Goal: Information Seeking & Learning: Check status

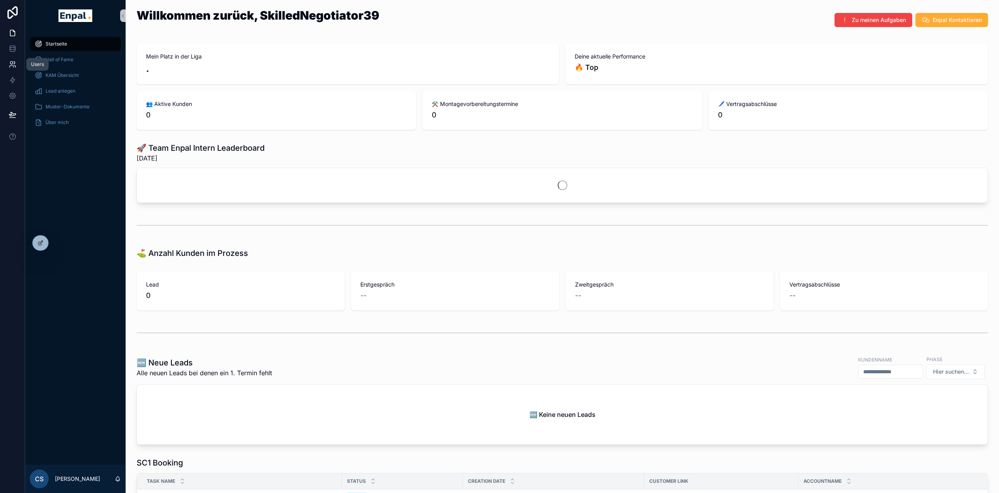
click at [14, 62] on icon at bounding box center [14, 63] width 1 height 2
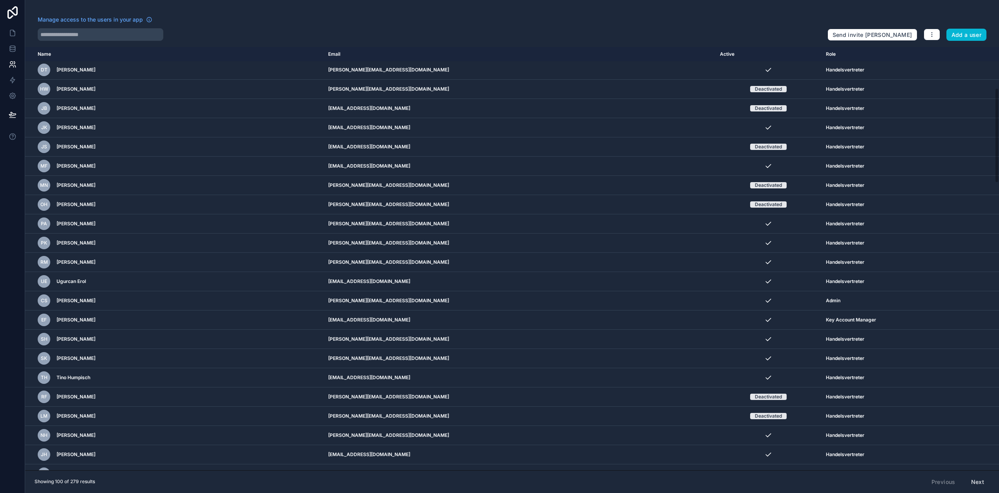
scroll to position [196, 0]
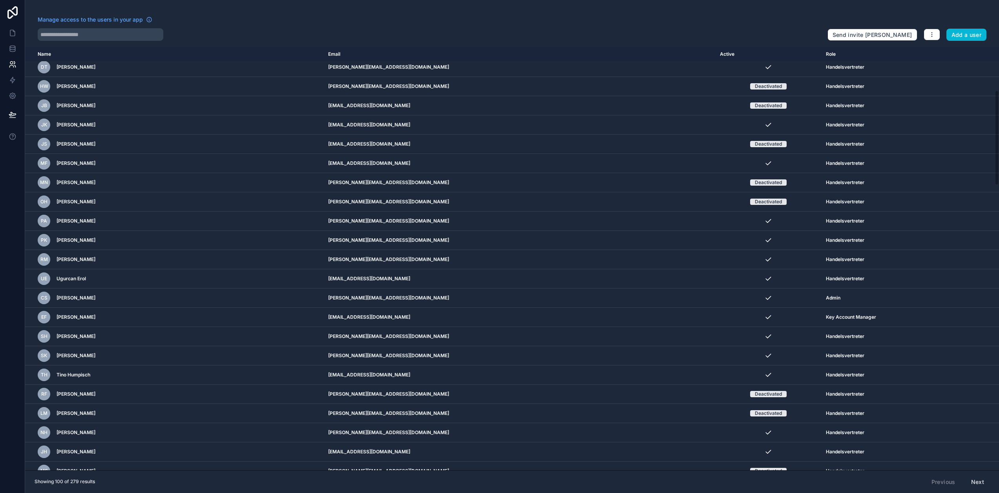
click at [988, 485] on button "Next" at bounding box center [977, 481] width 24 height 13
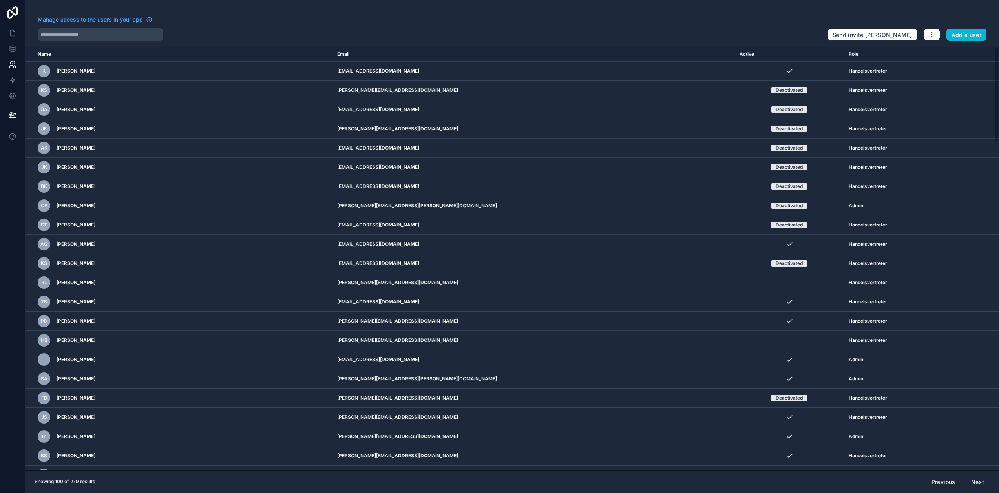
click at [984, 487] on button "Next" at bounding box center [977, 481] width 24 height 13
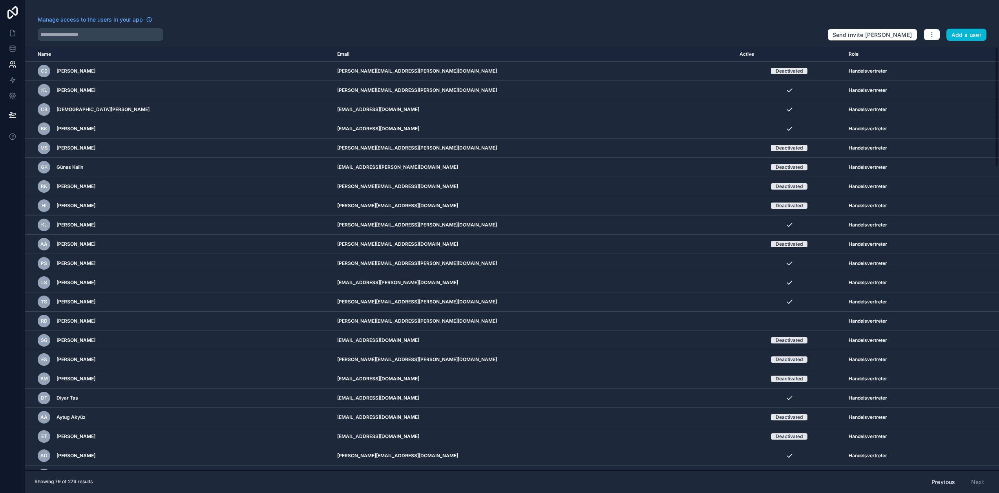
click at [984, 487] on div "Previous Next" at bounding box center [958, 481] width 64 height 13
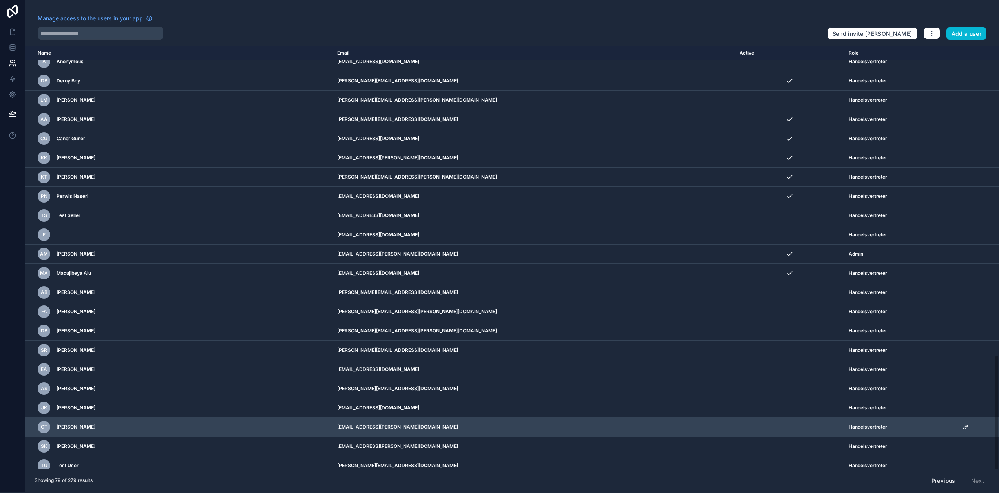
scroll to position [15, 0]
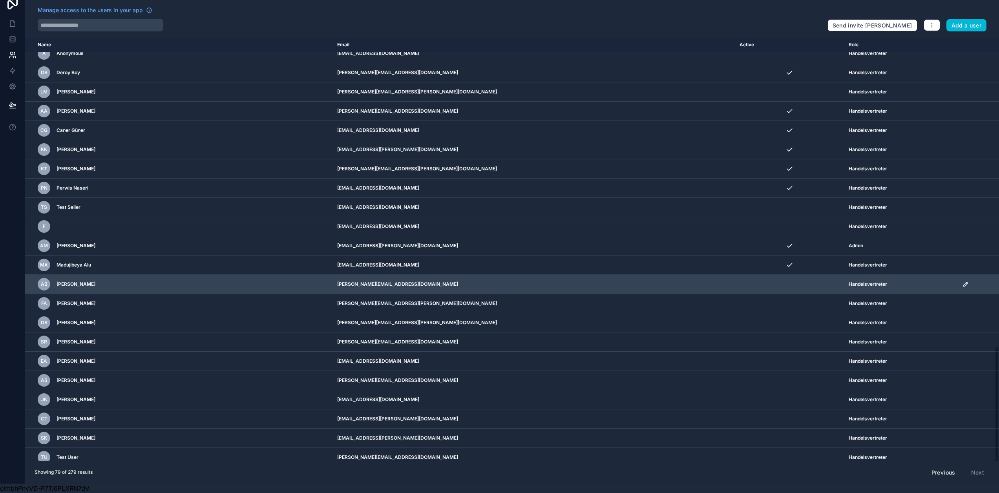
click at [142, 279] on div "AB [PERSON_NAME]" at bounding box center [151, 284] width 226 height 13
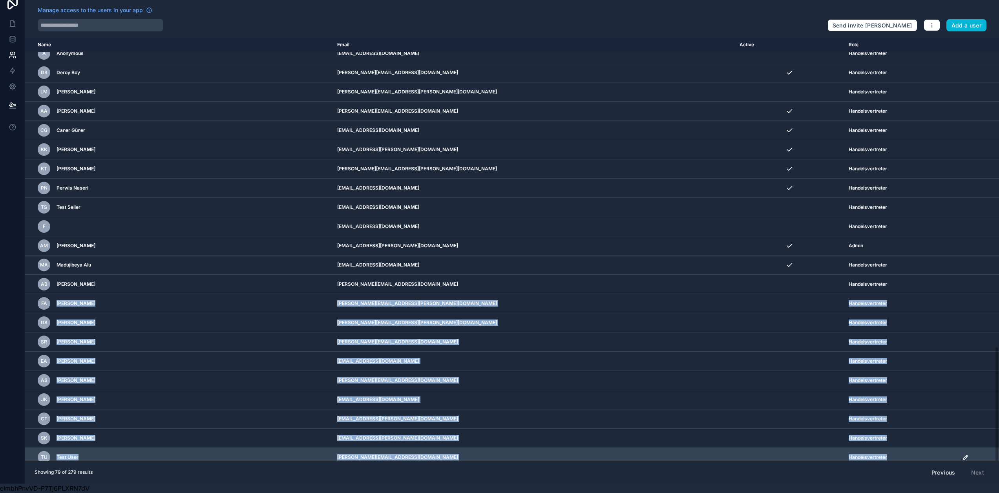
drag, startPoint x: 52, startPoint y: 295, endPoint x: 877, endPoint y: 453, distance: 839.5
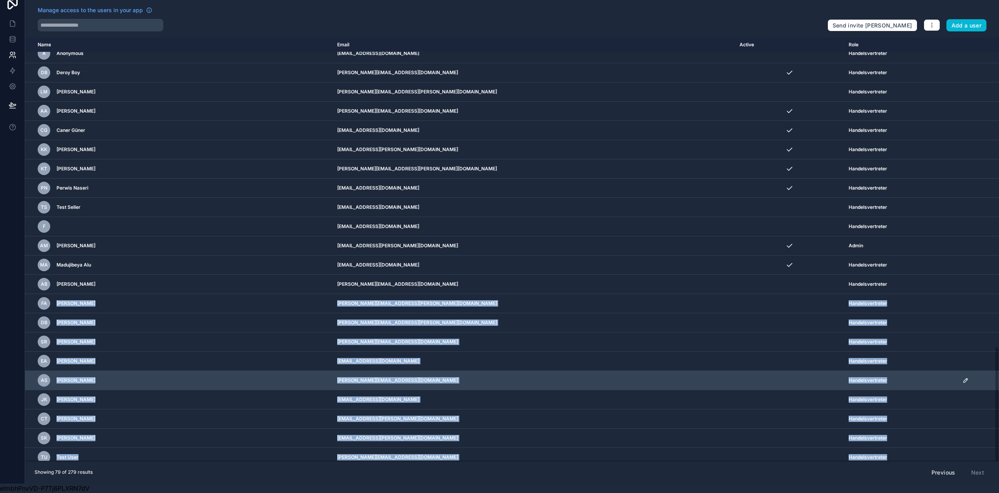
copy tbody "Fayiz Alali [EMAIL_ADDRESS][PERSON_NAME][DOMAIN_NAME] Handelsvertreter [PERSON_…"
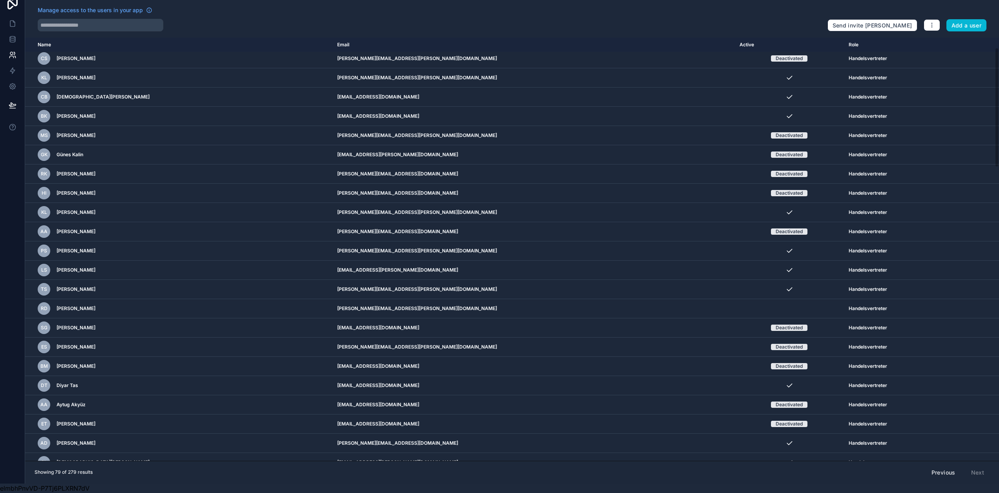
scroll to position [0, 0]
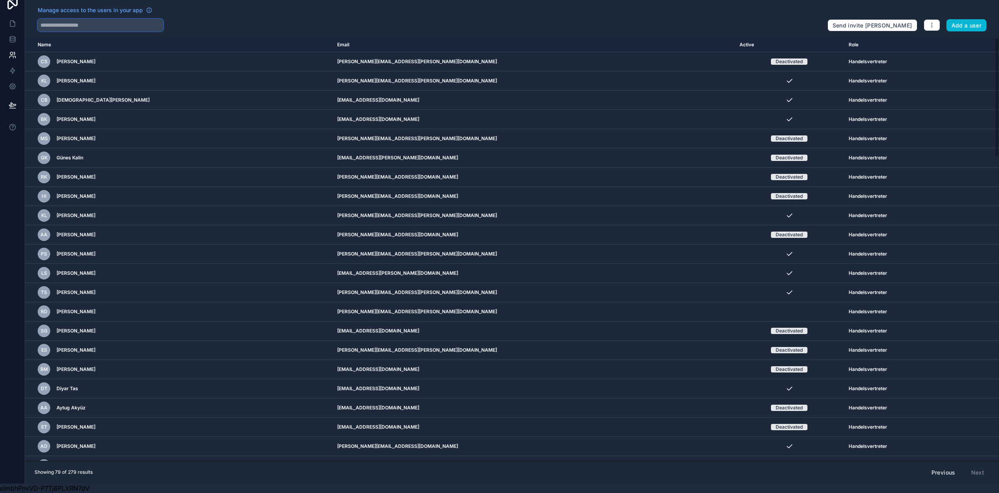
click at [74, 20] on input "text" at bounding box center [101, 25] width 126 height 13
type input "*******"
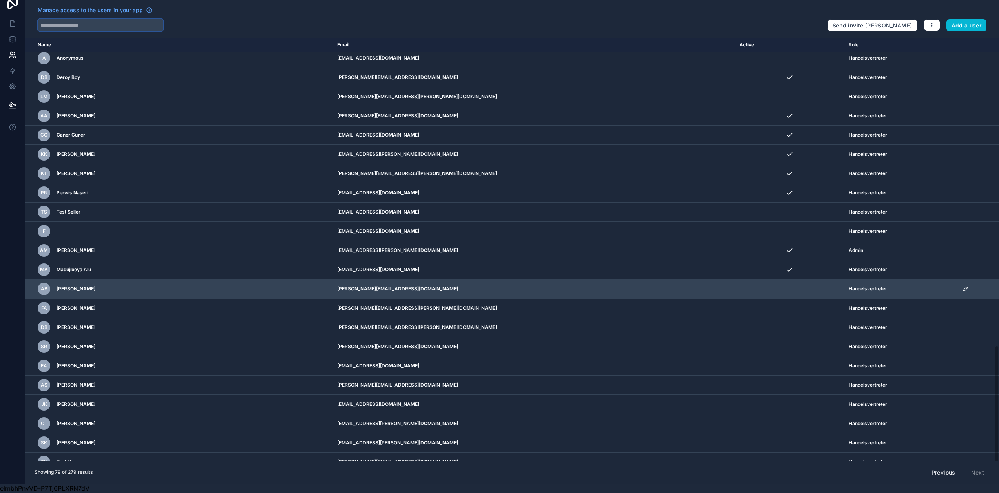
scroll to position [1104, 0]
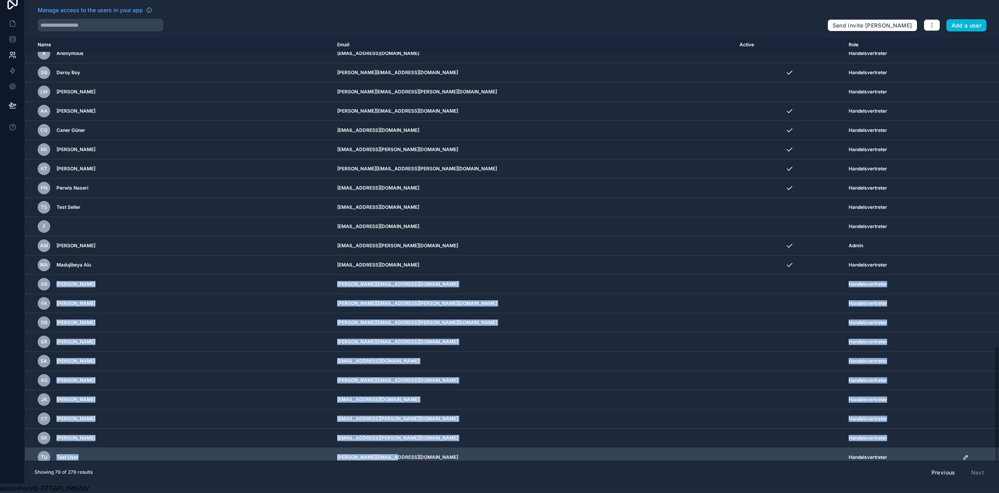
drag, startPoint x: 54, startPoint y: 277, endPoint x: 389, endPoint y: 452, distance: 378.1
copy tbody "[PERSON_NAME] [PERSON_NAME][EMAIL_ADDRESS][DOMAIN_NAME] Handelsvertreter [PERSO…"
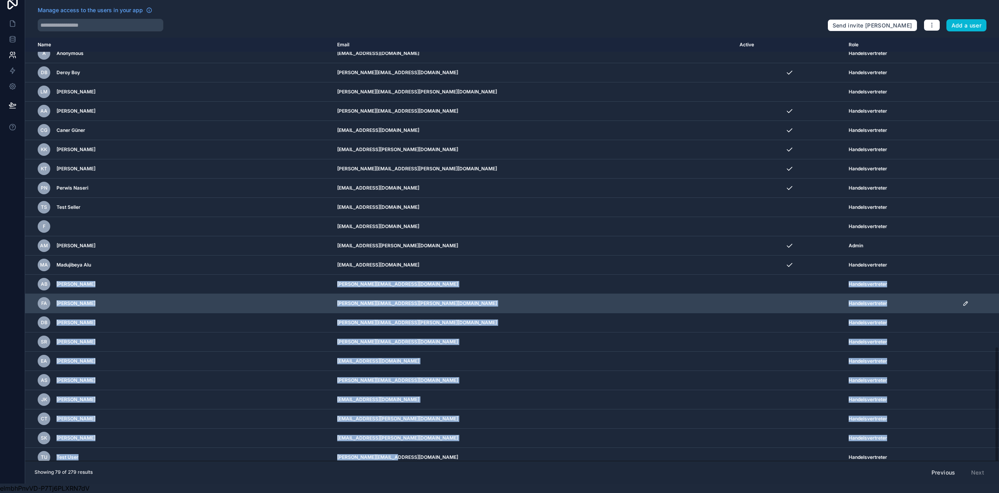
drag, startPoint x: 308, startPoint y: 310, endPoint x: 243, endPoint y: 304, distance: 65.4
click at [332, 313] on td "[PERSON_NAME][EMAIL_ADDRESS][PERSON_NAME][DOMAIN_NAME]" at bounding box center [533, 322] width 402 height 19
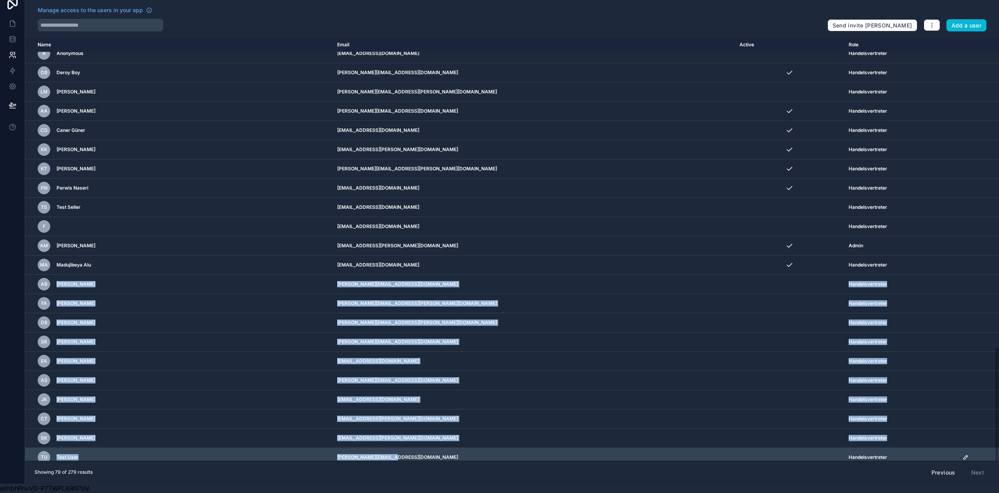
drag, startPoint x: 54, startPoint y: 278, endPoint x: 375, endPoint y: 454, distance: 366.0
copy tbody "[PERSON_NAME] [PERSON_NAME][EMAIL_ADDRESS][DOMAIN_NAME] Handelsvertreter [PERSO…"
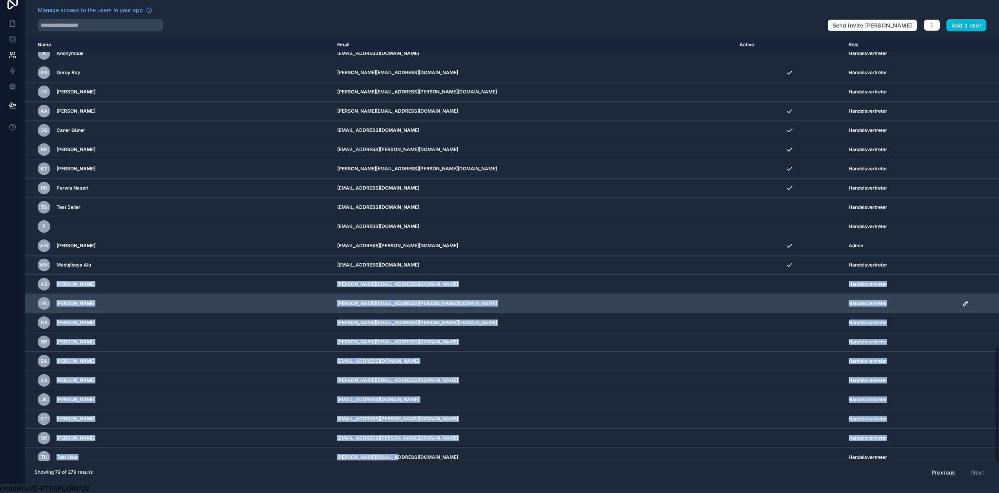
drag, startPoint x: 463, startPoint y: 310, endPoint x: 367, endPoint y: 294, distance: 97.0
click at [463, 313] on td "[PERSON_NAME][EMAIL_ADDRESS][PERSON_NAME][DOMAIN_NAME]" at bounding box center [533, 322] width 402 height 19
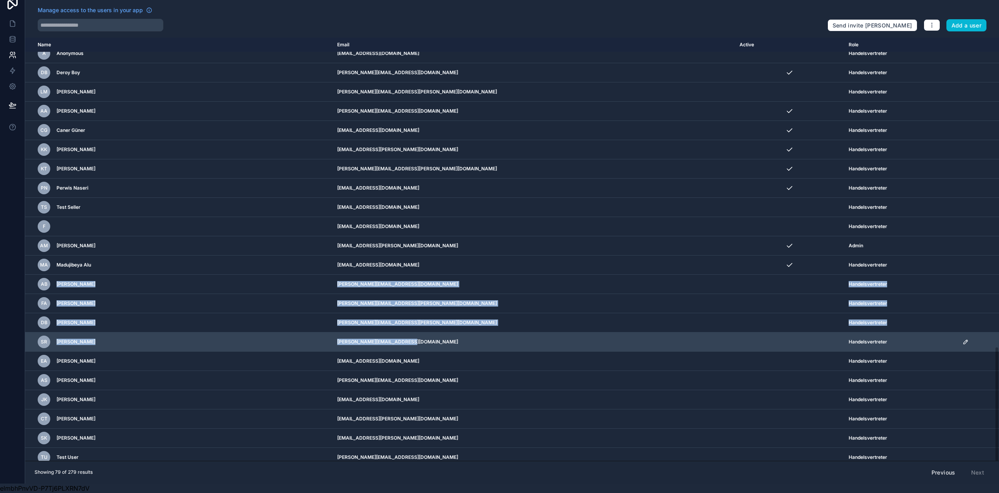
drag, startPoint x: 57, startPoint y: 278, endPoint x: 426, endPoint y: 341, distance: 374.6
copy tbody "[PERSON_NAME] [PERSON_NAME][EMAIL_ADDRESS][DOMAIN_NAME] Handelsvertreter [PERSO…"
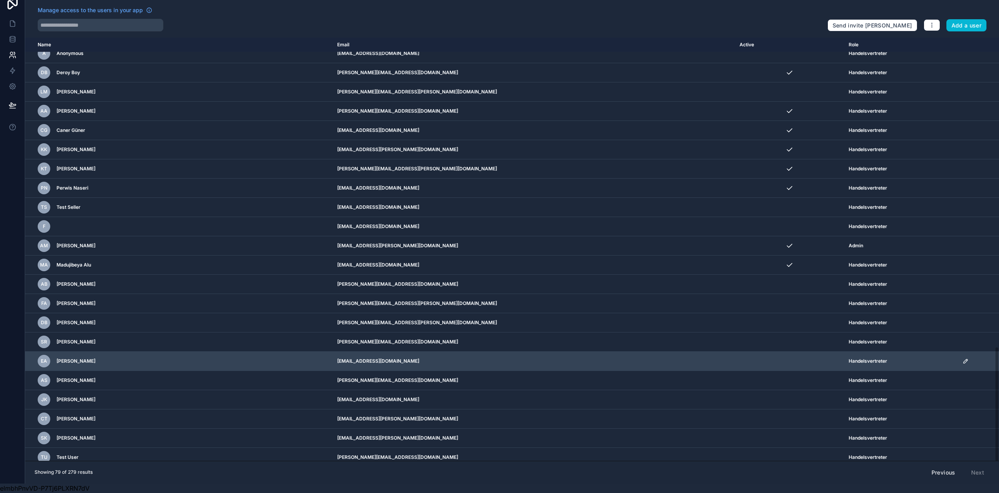
drag, startPoint x: 217, startPoint y: 366, endPoint x: 139, endPoint y: 358, distance: 78.5
click at [217, 371] on td "AS [PERSON_NAME]" at bounding box center [178, 380] width 307 height 19
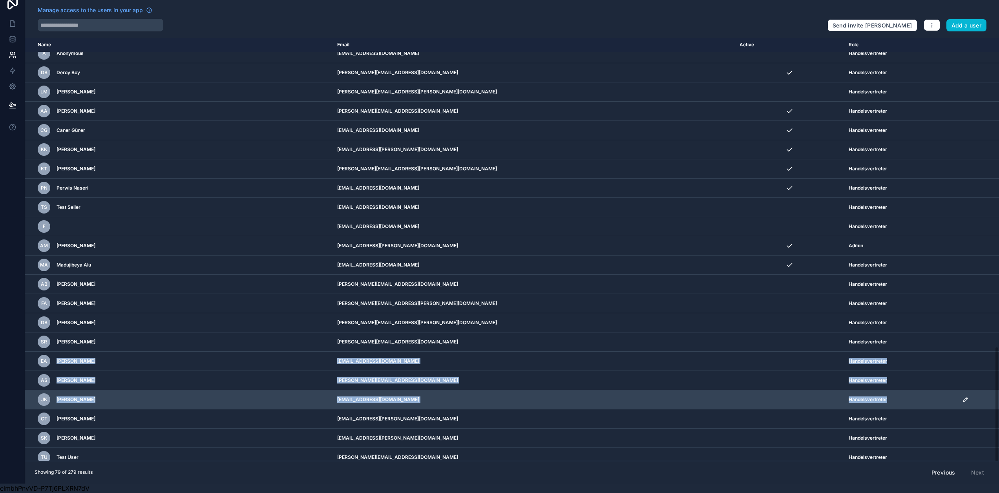
drag, startPoint x: 55, startPoint y: 356, endPoint x: 903, endPoint y: 393, distance: 848.8
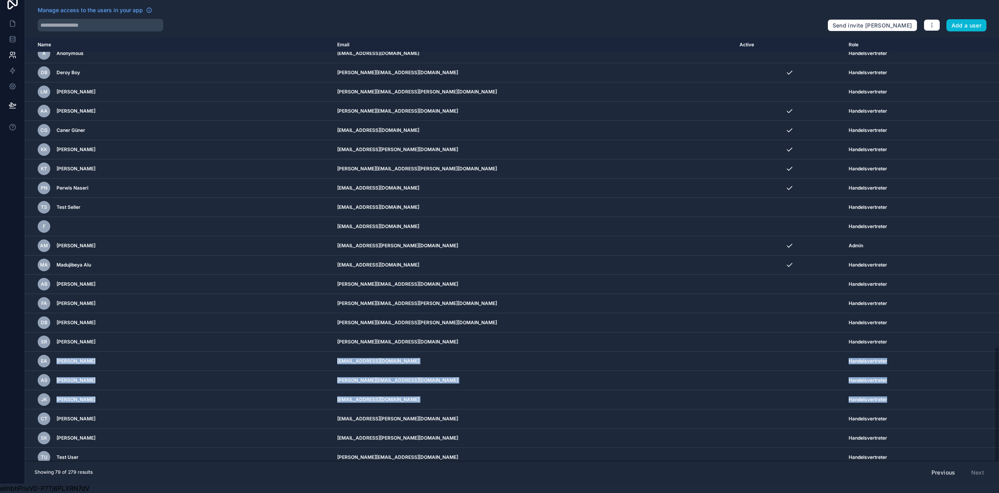
copy tbody "[PERSON_NAME] [PERSON_NAME][EMAIL_ADDRESS][DOMAIN_NAME] Handelsvertreter AS [PE…"
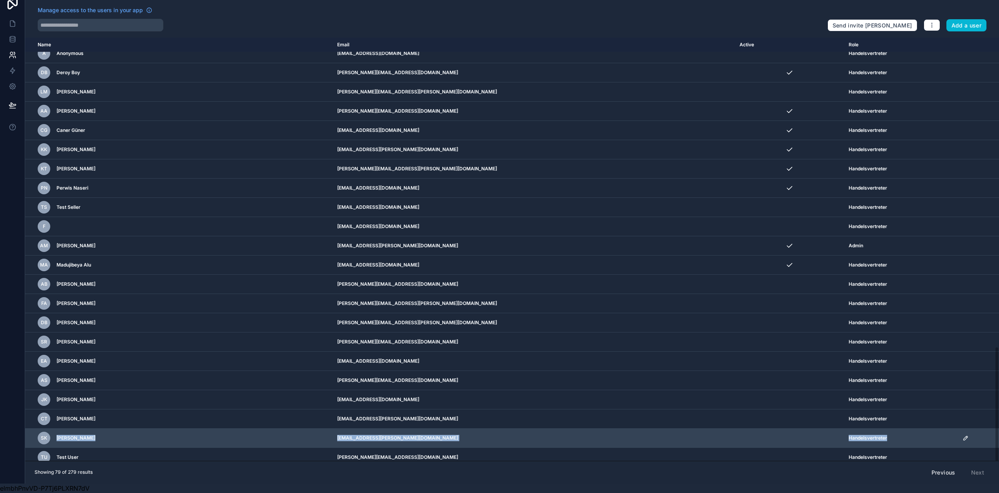
drag, startPoint x: 55, startPoint y: 430, endPoint x: 910, endPoint y: 434, distance: 855.8
click at [910, 434] on tr "SK [PERSON_NAME] [PERSON_NAME][EMAIL_ADDRESS][DOMAIN_NAME] Handelsvertreter" at bounding box center [512, 438] width 974 height 19
copy tr "[PERSON_NAME] [PERSON_NAME][EMAIL_ADDRESS][DOMAIN_NAME] Handelsvertreter"
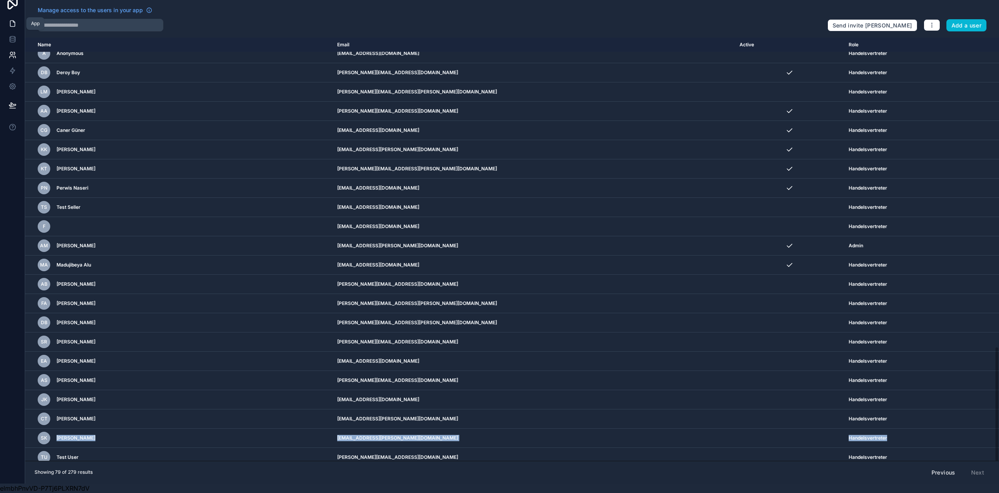
click at [13, 20] on icon at bounding box center [13, 24] width 8 height 8
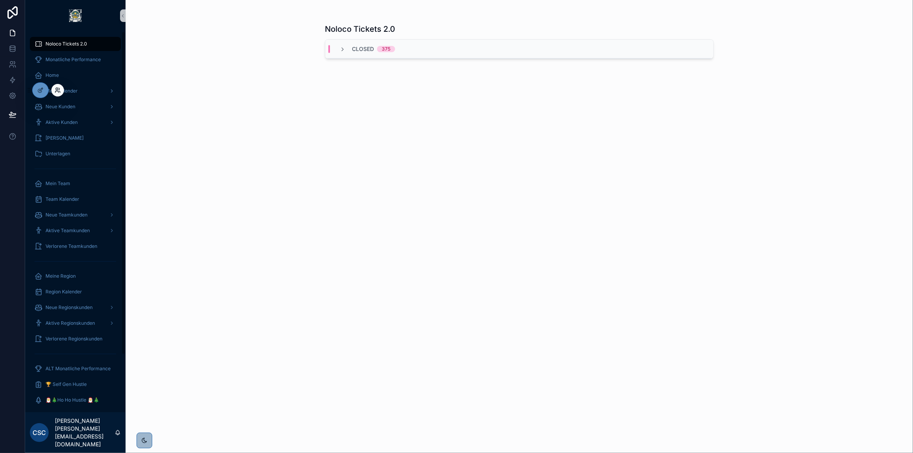
click at [57, 90] on icon at bounding box center [57, 89] width 2 height 2
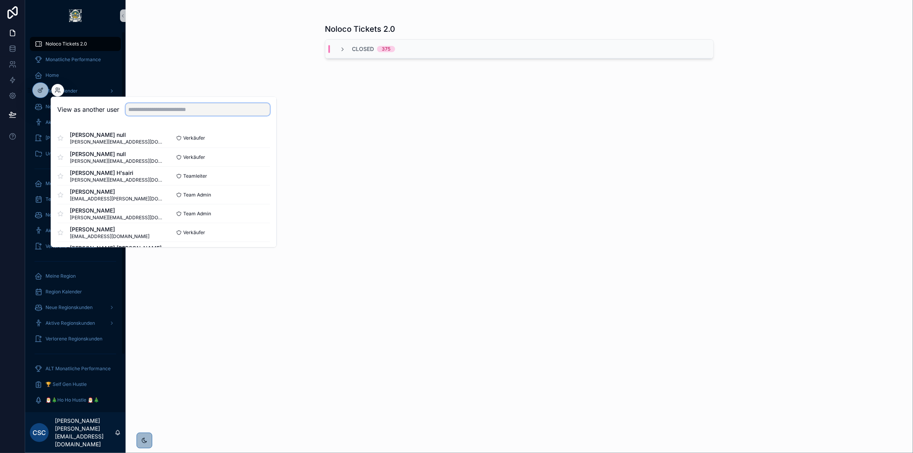
click at [146, 107] on input "text" at bounding box center [198, 109] width 144 height 13
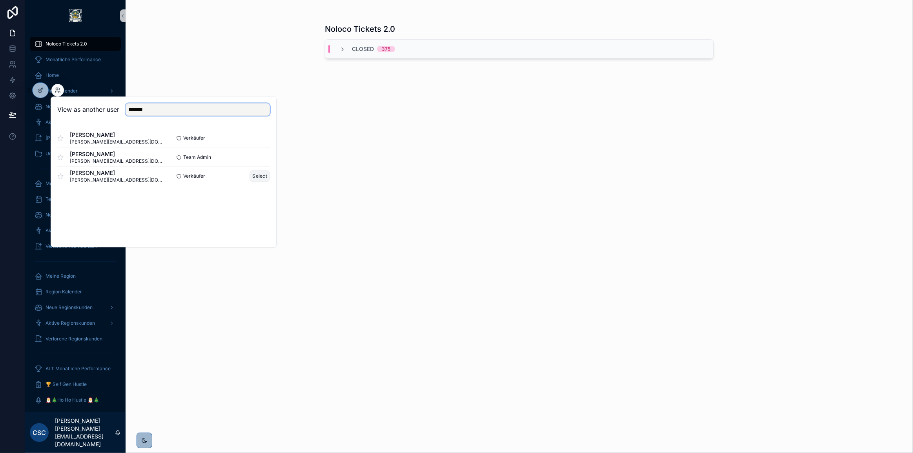
type input "*******"
click at [265, 170] on button "Select" at bounding box center [260, 175] width 20 height 11
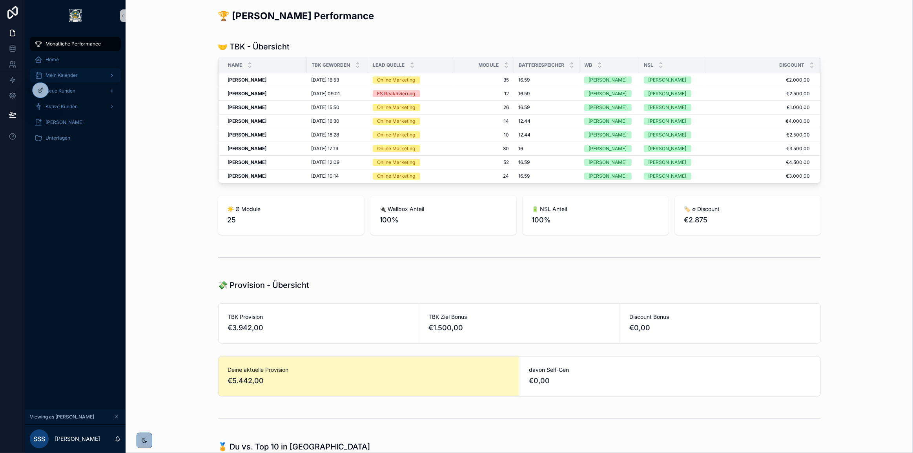
click at [73, 77] on span "Mein Kalender" at bounding box center [62, 75] width 32 height 6
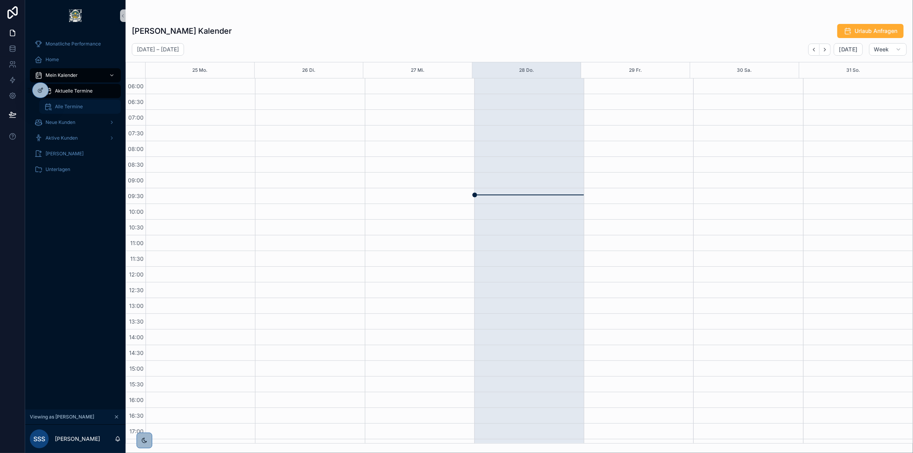
scroll to position [137, 0]
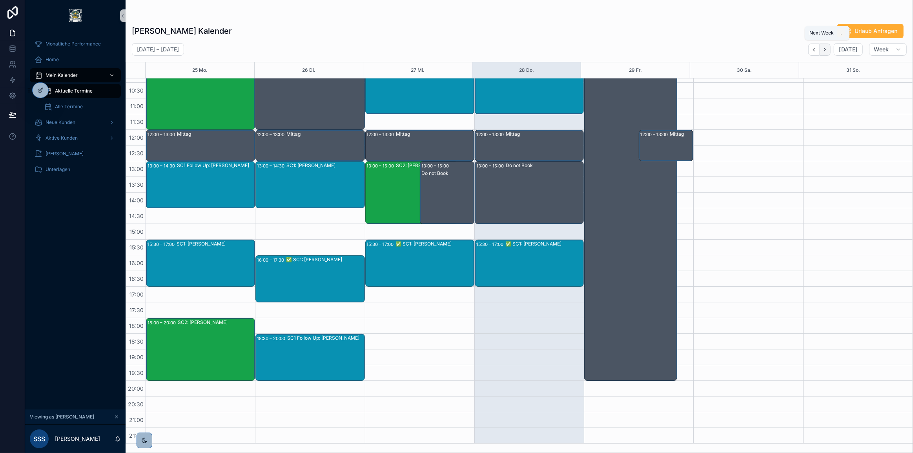
click at [826, 49] on icon "Next" at bounding box center [825, 49] width 2 height 3
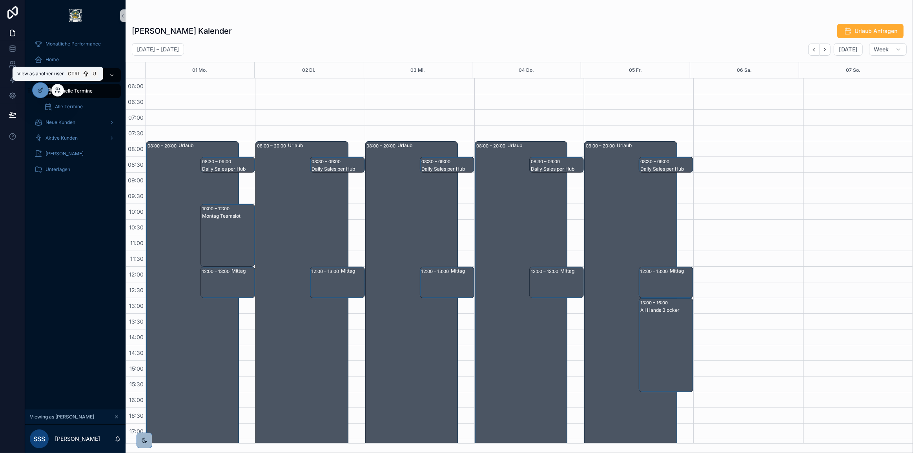
click at [59, 90] on icon at bounding box center [58, 90] width 6 height 6
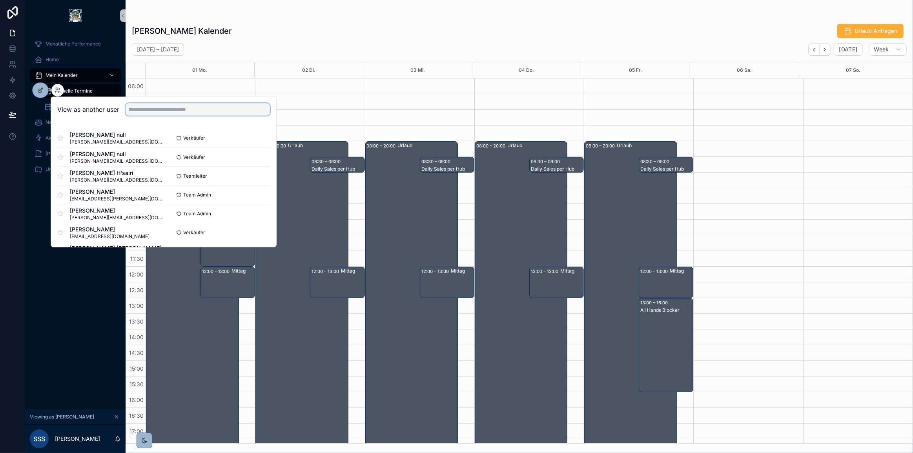
click at [149, 106] on input "text" at bounding box center [198, 109] width 144 height 13
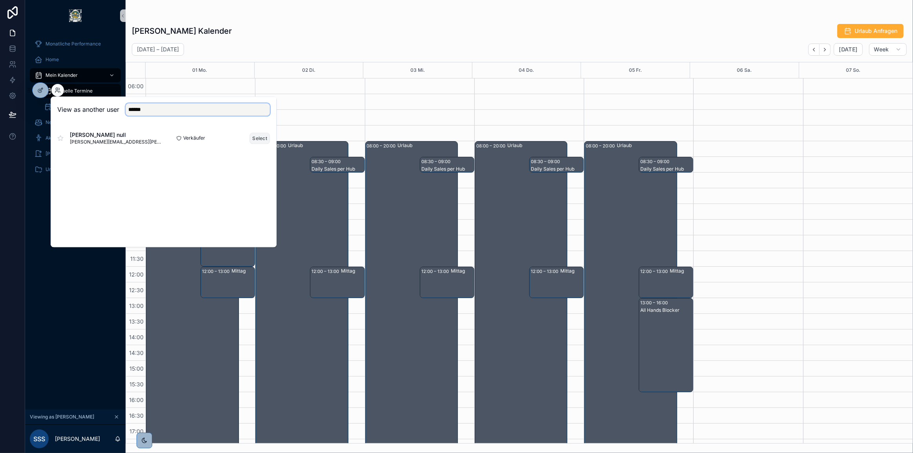
type input "******"
click at [259, 139] on button "Select" at bounding box center [260, 138] width 20 height 11
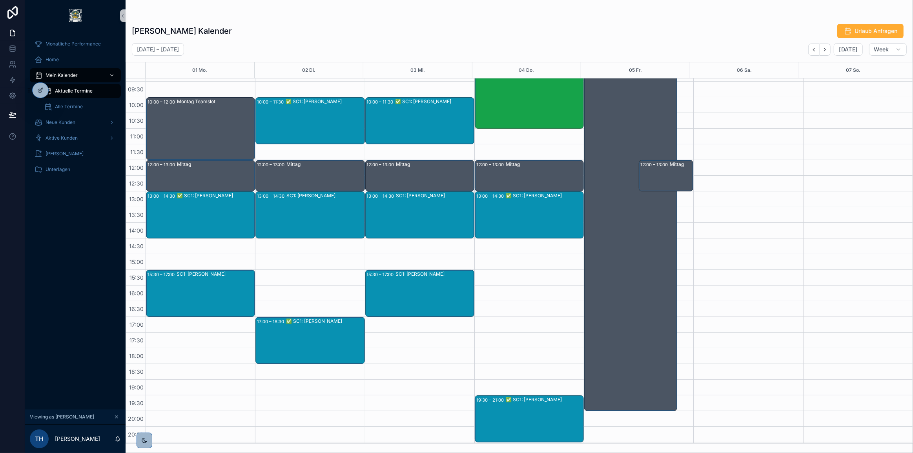
scroll to position [66, 0]
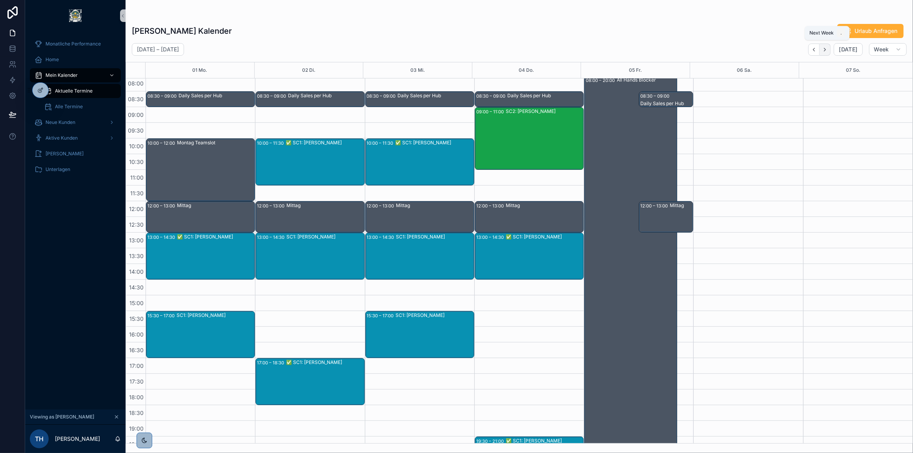
click at [826, 51] on icon "Next" at bounding box center [825, 50] width 6 height 6
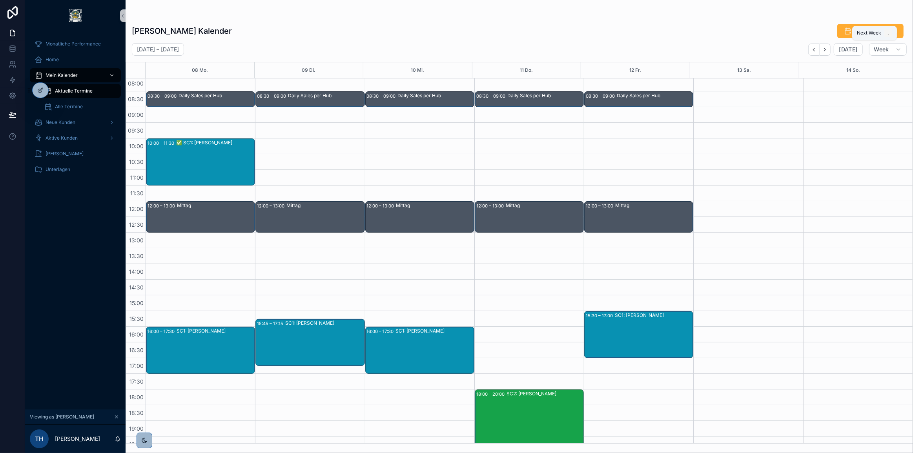
click at [826, 51] on icon "Next" at bounding box center [825, 50] width 6 height 6
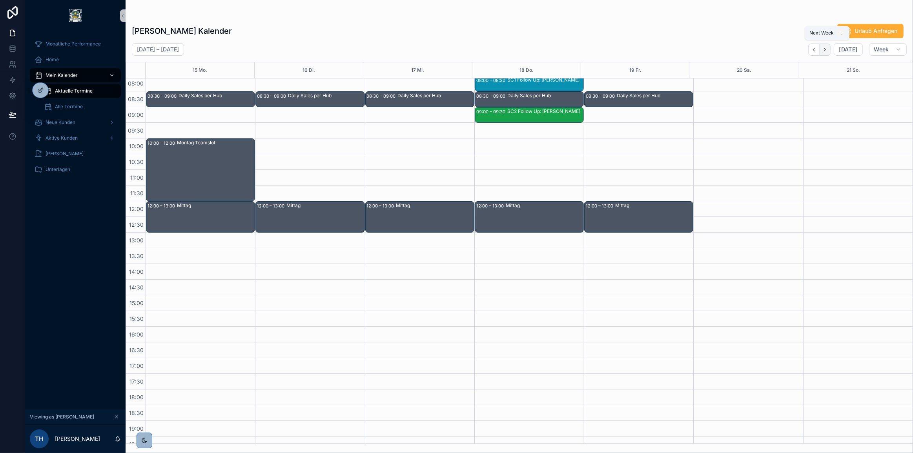
click at [830, 51] on button "Next" at bounding box center [825, 50] width 11 height 12
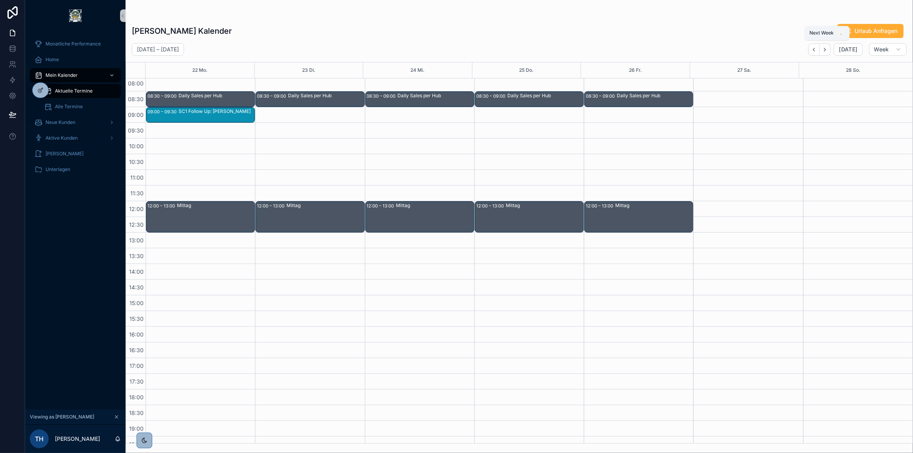
click at [830, 51] on button "Next" at bounding box center [825, 50] width 11 height 12
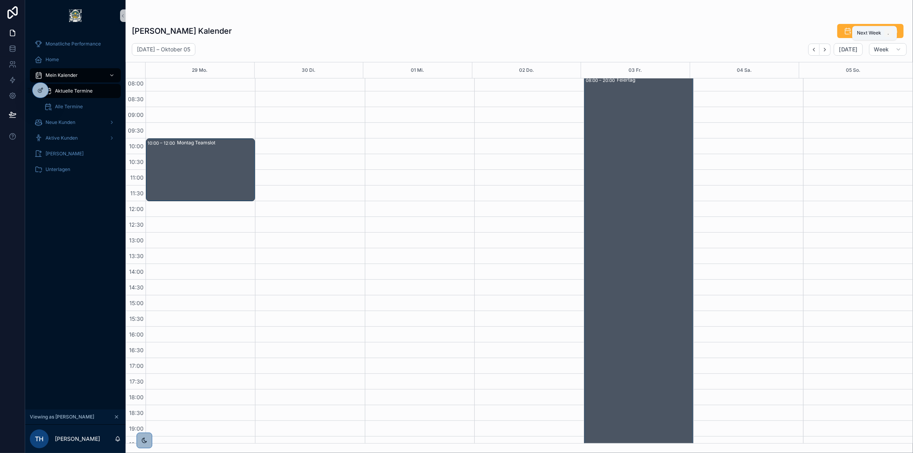
click at [830, 51] on button "Next" at bounding box center [825, 50] width 11 height 12
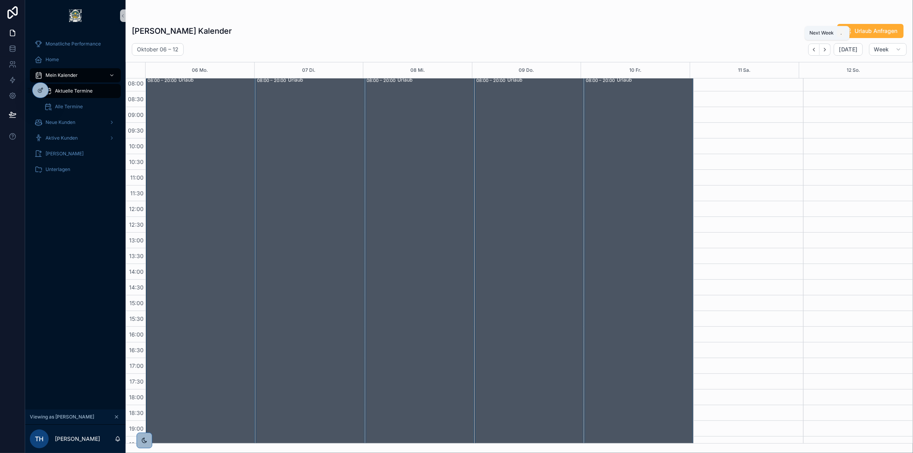
click at [830, 51] on button "Next" at bounding box center [825, 50] width 11 height 12
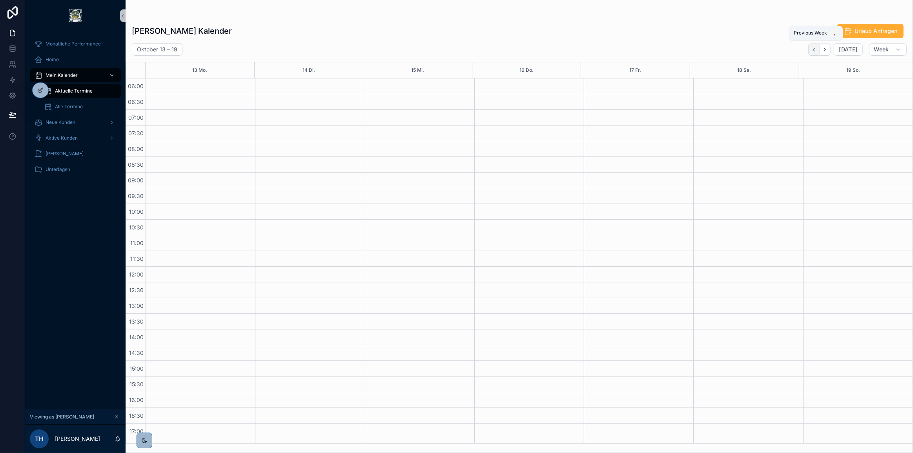
click at [813, 50] on icon "Back" at bounding box center [814, 50] width 6 height 6
